Goal: Task Accomplishment & Management: Manage account settings

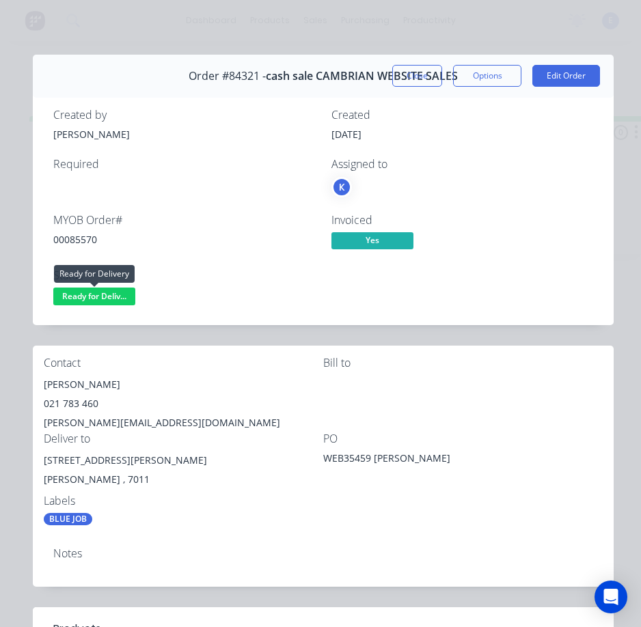
click at [104, 296] on span "Ready for Deliv..." at bounding box center [94, 295] width 82 height 17
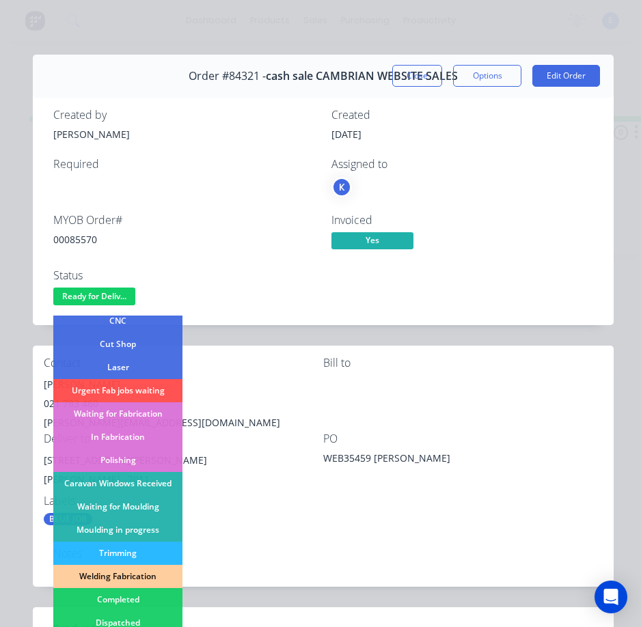
scroll to position [137, 0]
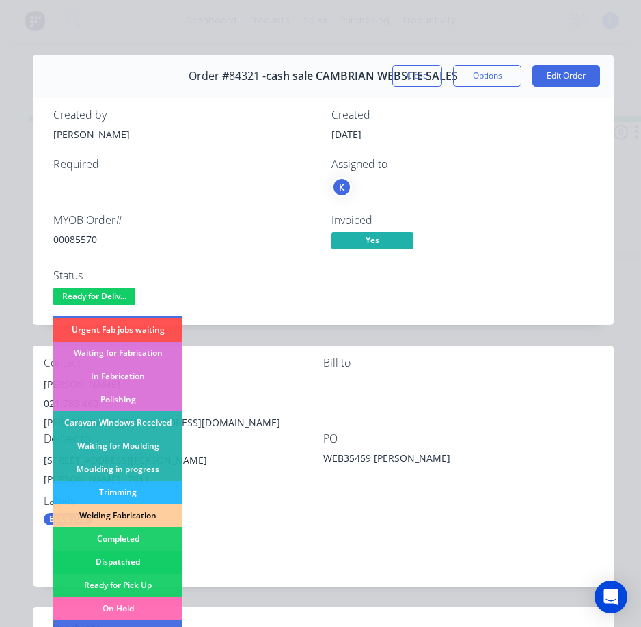
click at [145, 554] on div "Dispatched" at bounding box center [117, 561] width 129 height 23
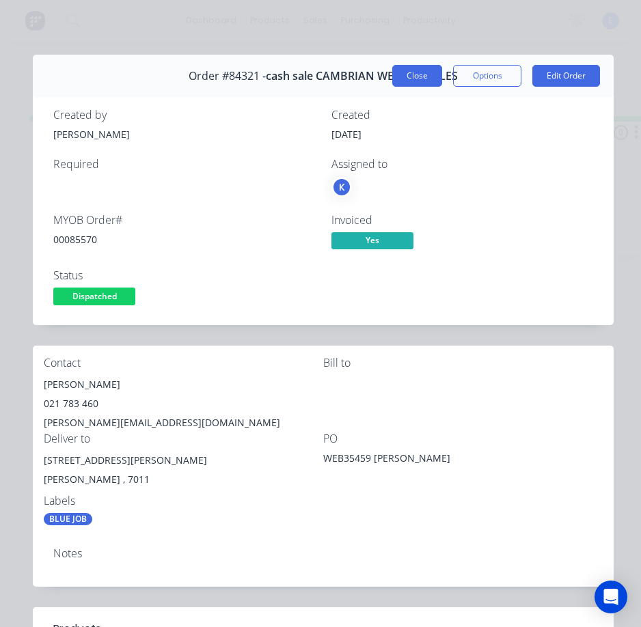
click at [408, 76] on button "Close" at bounding box center [417, 76] width 50 height 22
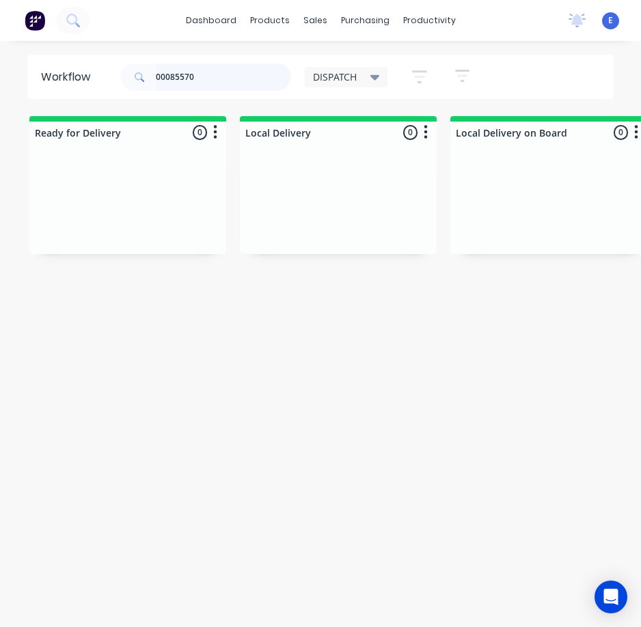
click at [206, 66] on input "00085570" at bounding box center [223, 77] width 135 height 27
click at [209, 77] on input "00085570" at bounding box center [223, 77] width 135 height 27
click at [210, 77] on input "00085570" at bounding box center [223, 77] width 135 height 27
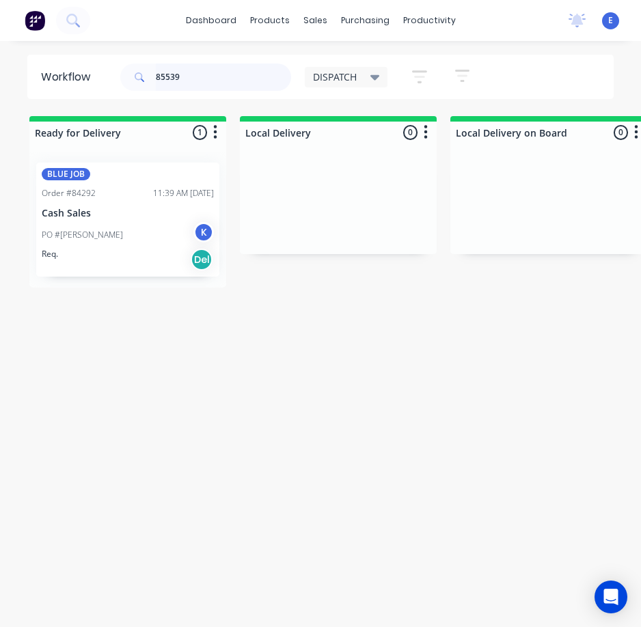
type input "85539"
click at [135, 238] on div "PO #[PERSON_NAME]" at bounding box center [128, 235] width 172 height 26
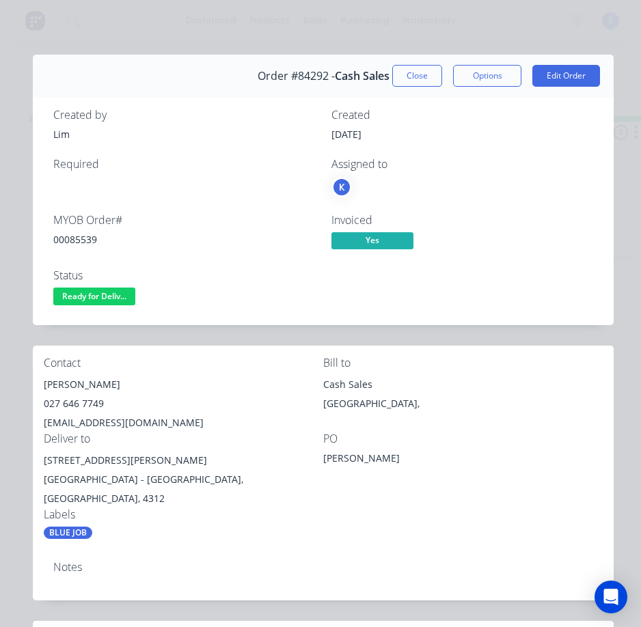
click at [81, 240] on div "00085539" at bounding box center [184, 239] width 262 height 14
copy div "00085539"
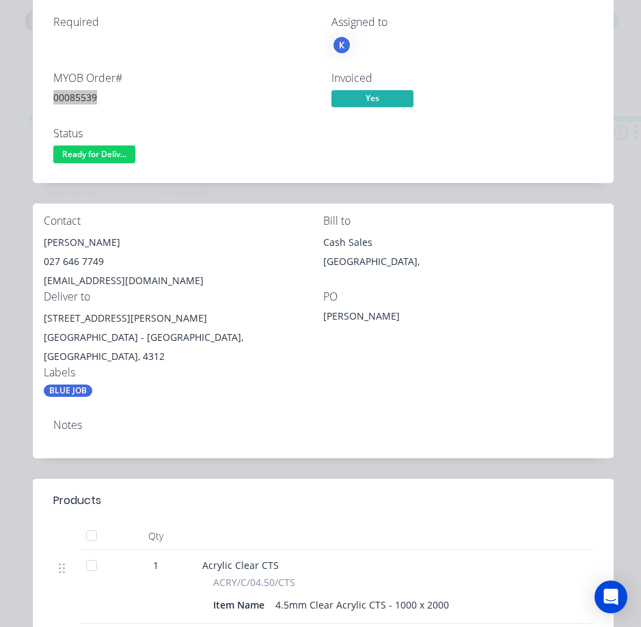
scroll to position [68, 0]
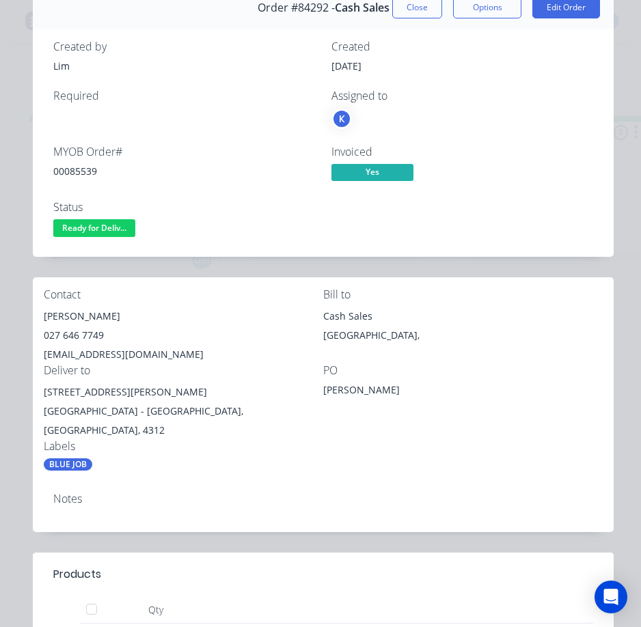
click at [89, 319] on div "[PERSON_NAME]" at bounding box center [183, 316] width 279 height 19
click at [89, 318] on div "[PERSON_NAME]" at bounding box center [183, 316] width 279 height 19
click at [87, 317] on div "[PERSON_NAME]" at bounding box center [183, 316] width 279 height 19
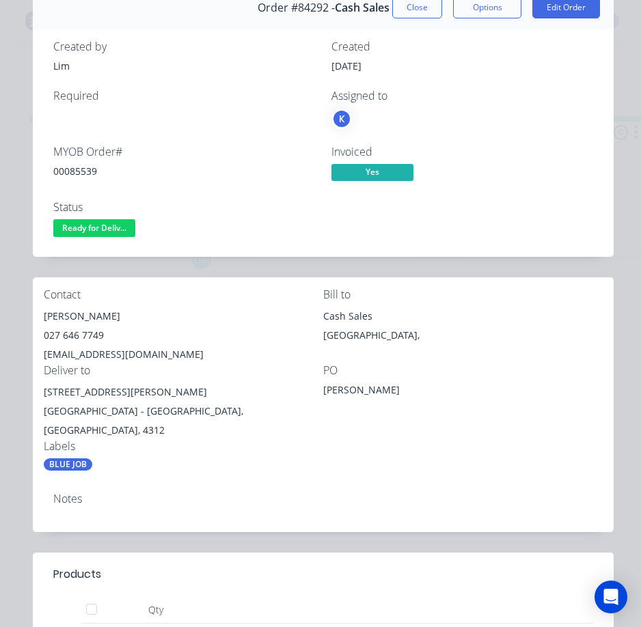
click at [81, 337] on div "027 646 7749" at bounding box center [183, 335] width 279 height 19
click at [82, 337] on div "027 646 7749" at bounding box center [183, 335] width 279 height 19
copy div "027 646 7749"
click at [109, 358] on div "[EMAIL_ADDRESS][DOMAIN_NAME]" at bounding box center [183, 354] width 279 height 19
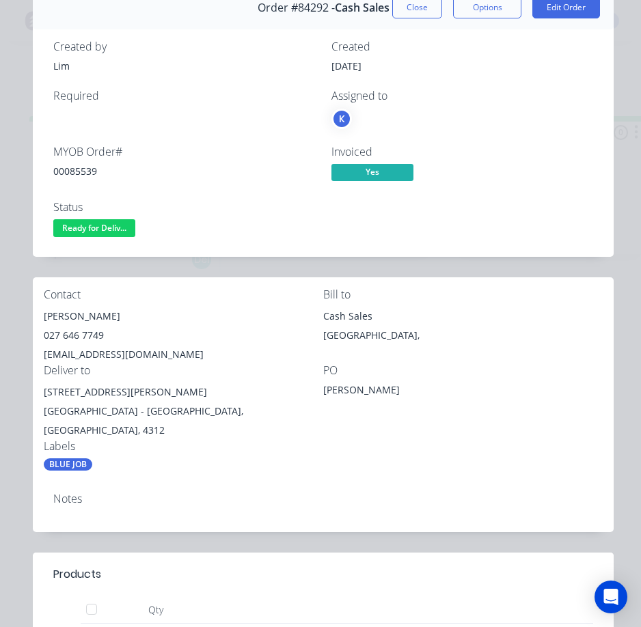
click at [109, 358] on div "[EMAIL_ADDRESS][DOMAIN_NAME]" at bounding box center [183, 354] width 279 height 19
copy div "[EMAIL_ADDRESS][DOMAIN_NAME]"
drag, startPoint x: 124, startPoint y: 394, endPoint x: 36, endPoint y: 394, distance: 87.4
click at [36, 394] on div "Contact [PERSON_NAME] 027 646 7749 [EMAIL_ADDRESS][DOMAIN_NAME] Bill to Cash Sa…" at bounding box center [323, 379] width 580 height 205
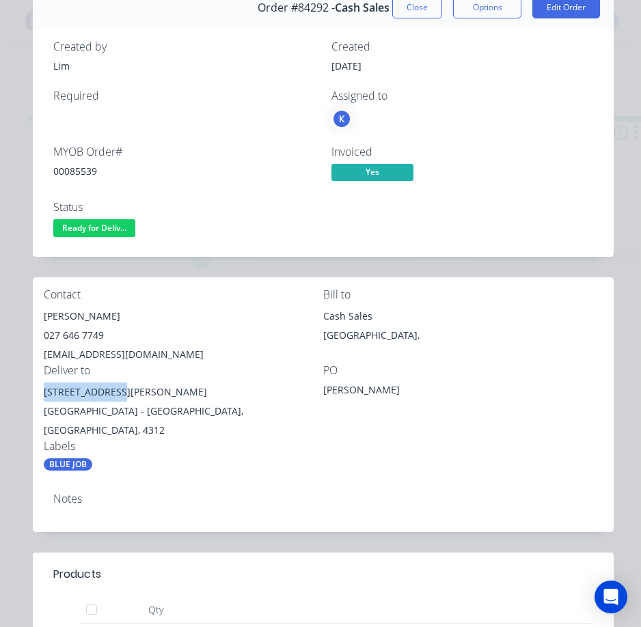
copy div "[STREET_ADDRESS][PERSON_NAME]"
click at [115, 227] on span "Ready for Deliv..." at bounding box center [94, 227] width 82 height 17
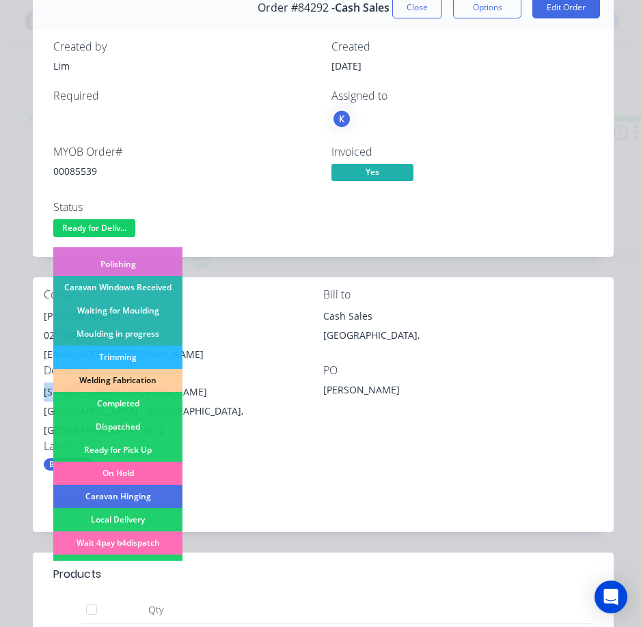
scroll to position [205, 0]
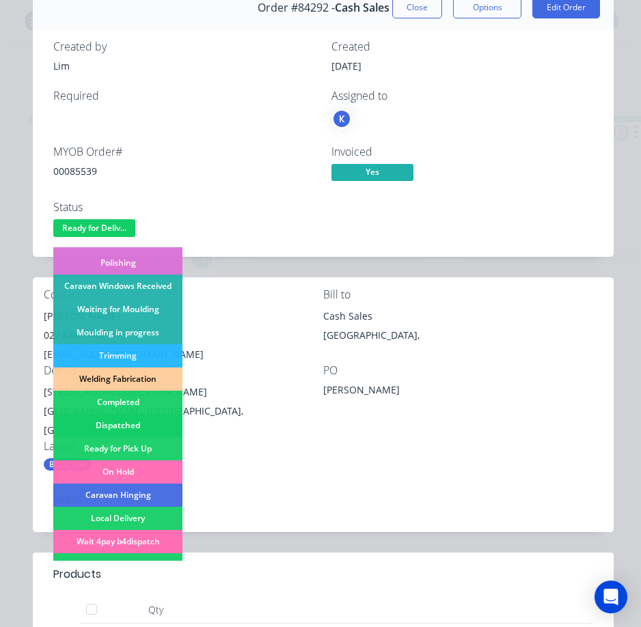
click at [134, 425] on div "Dispatched" at bounding box center [117, 425] width 129 height 23
